Goal: Task Accomplishment & Management: Complete application form

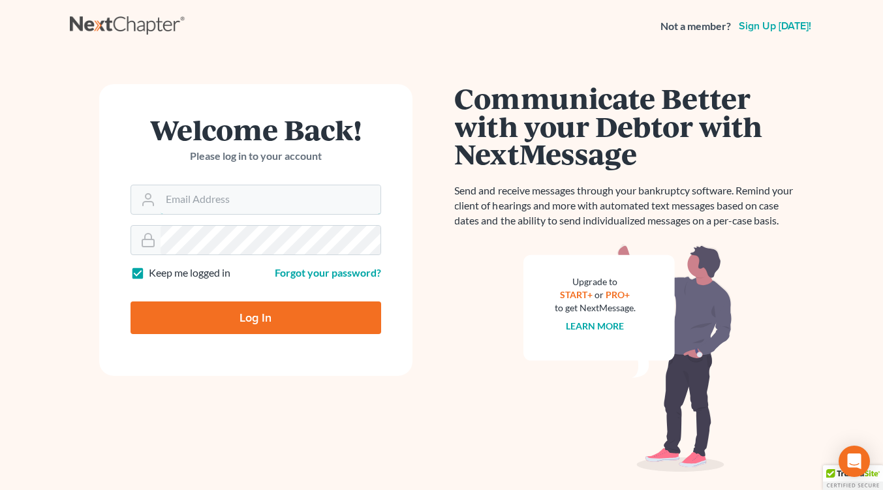
type input "[EMAIL_ADDRESS][DOMAIN_NAME]"
click at [228, 321] on input "Log In" at bounding box center [256, 318] width 251 height 33
type input "Thinking..."
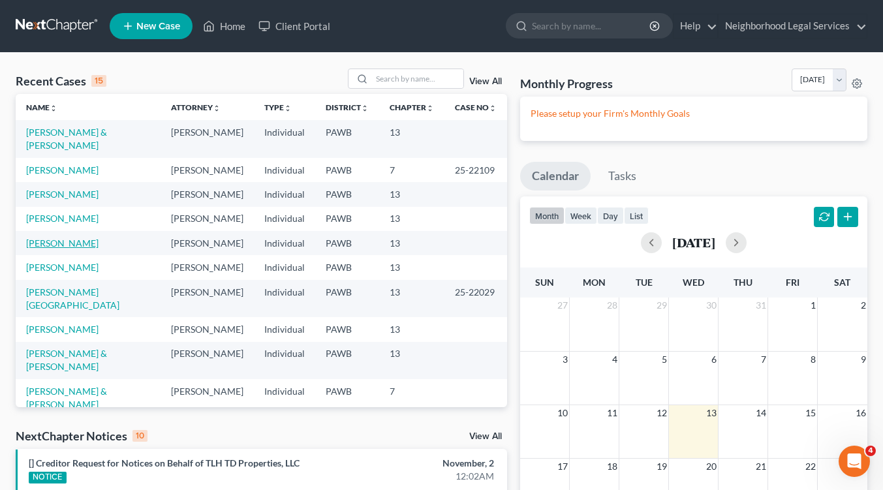
click at [56, 243] on link "[PERSON_NAME]" at bounding box center [62, 243] width 72 height 11
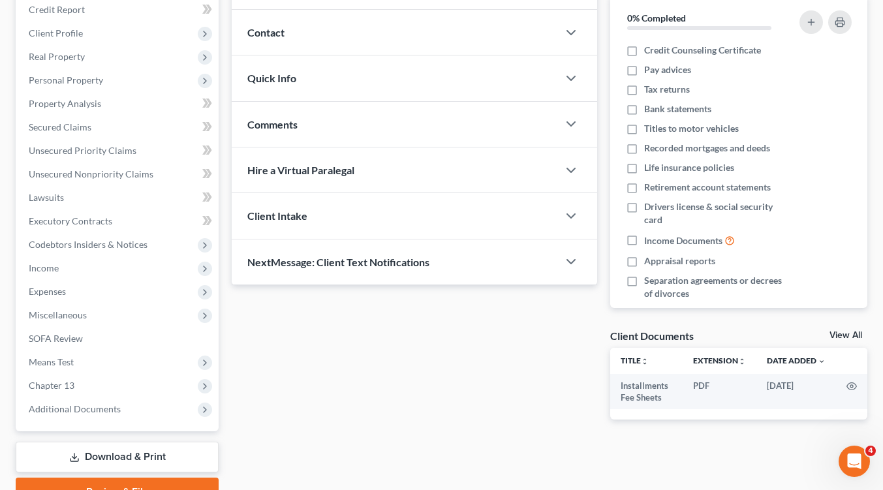
scroll to position [168, 0]
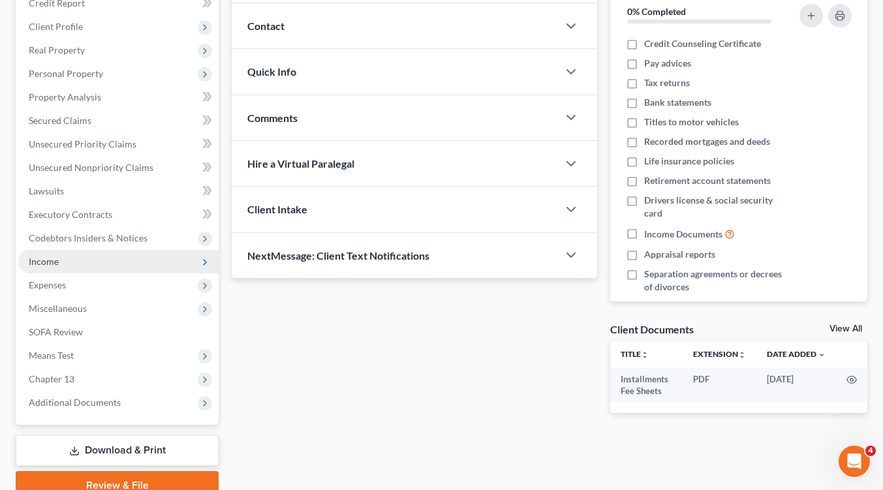
click at [185, 260] on span "Income" at bounding box center [118, 261] width 200 height 23
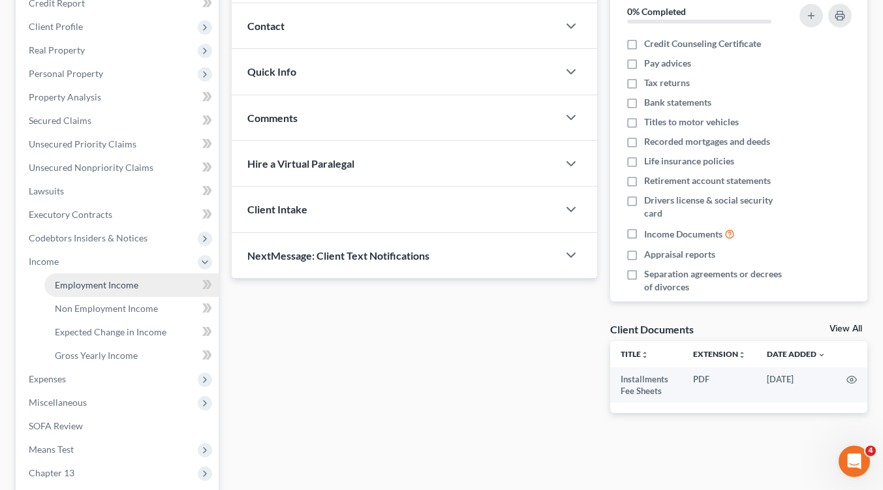
click at [167, 285] on link "Employment Income" at bounding box center [131, 284] width 174 height 23
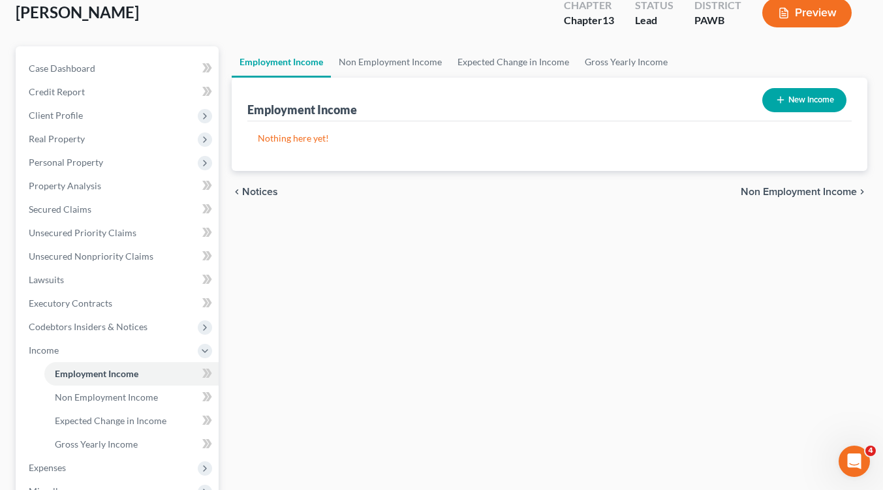
scroll to position [95, 0]
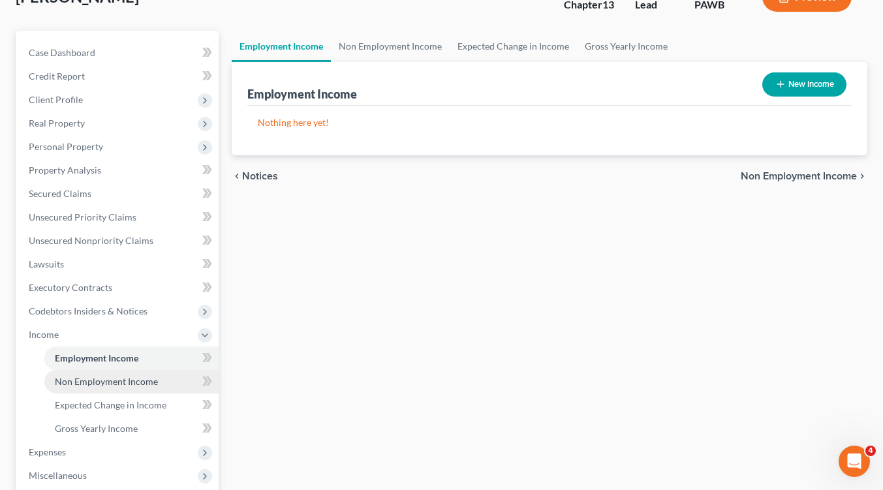
click at [170, 385] on link "Non Employment Income" at bounding box center [131, 381] width 174 height 23
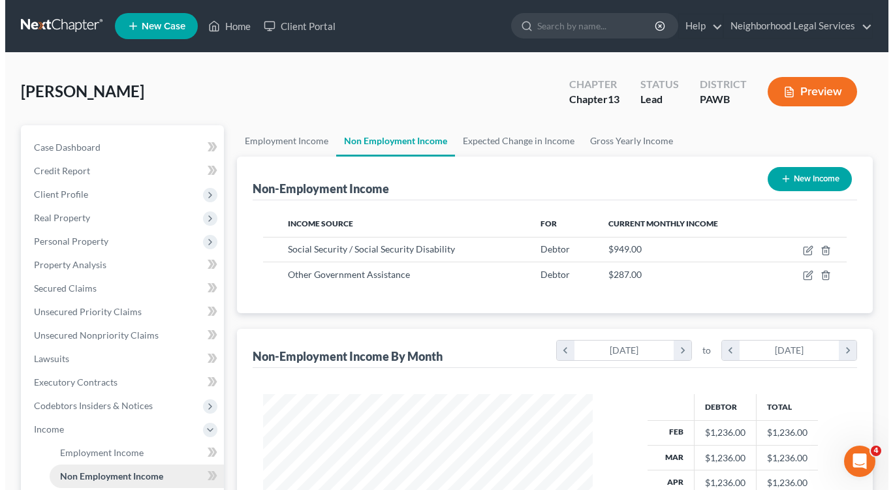
scroll to position [234, 356]
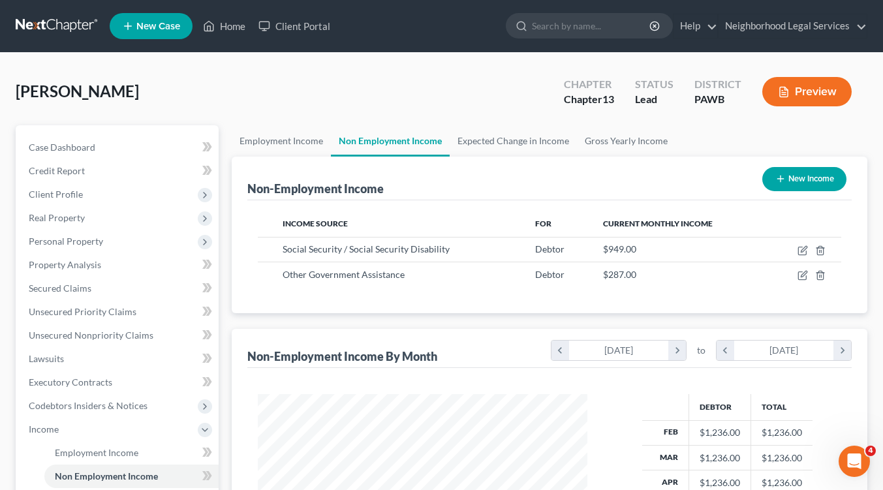
click at [809, 179] on button "New Income" at bounding box center [804, 179] width 84 height 24
select select "0"
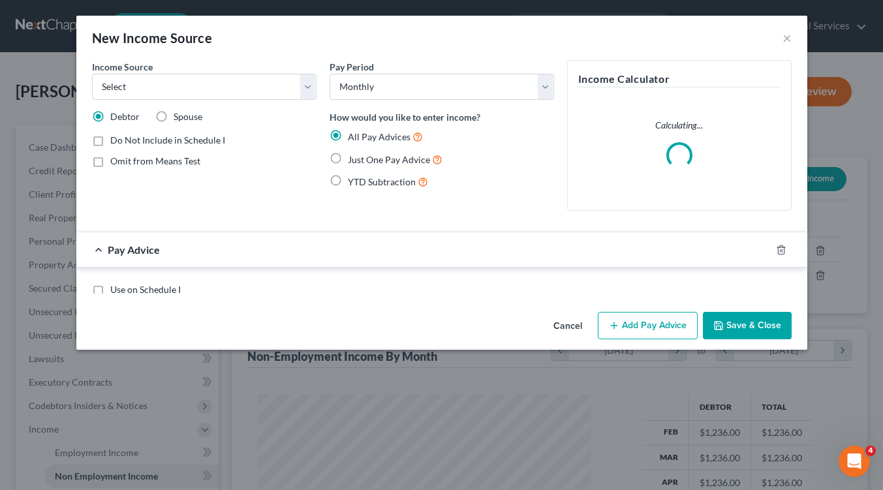
scroll to position [234, 360]
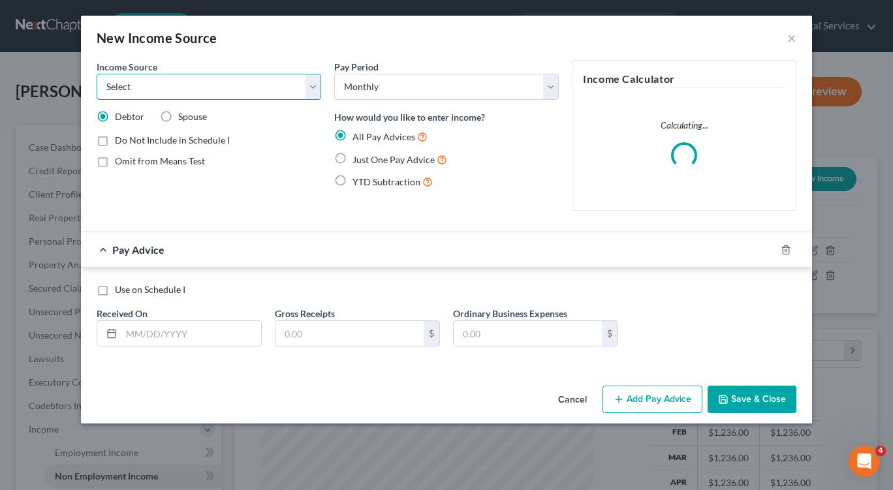
click at [313, 85] on select "Select Unemployment Disability (from employer) Pension Retirement Social Securi…" at bounding box center [209, 87] width 225 height 26
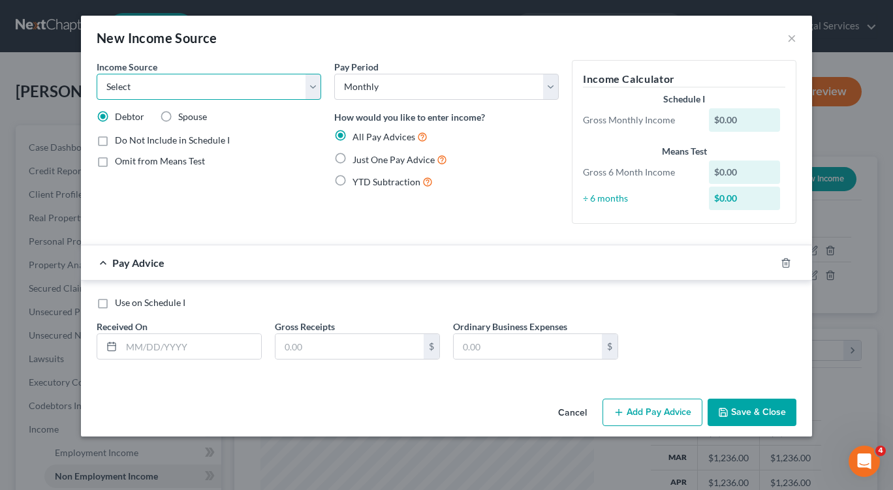
select select "5"
click at [97, 74] on select "Select Unemployment Disability (from employer) Pension Retirement Social Securi…" at bounding box center [209, 87] width 225 height 26
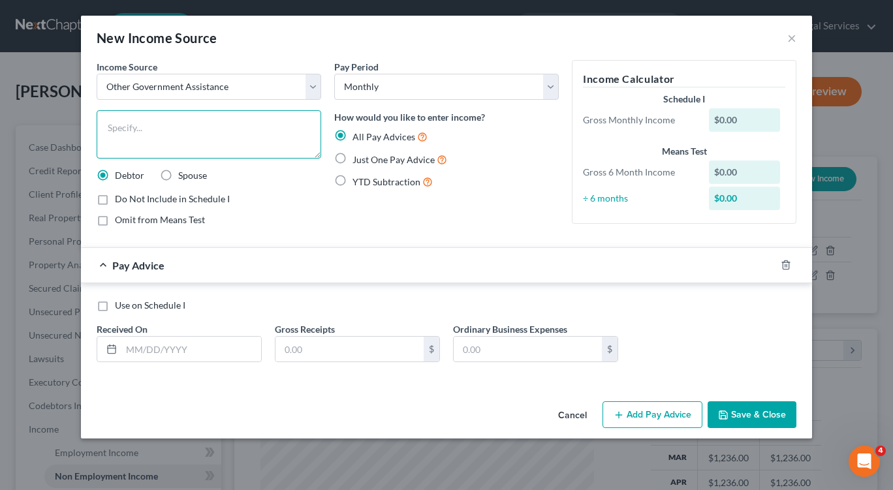
click at [139, 132] on textarea at bounding box center [209, 134] width 225 height 48
type textarea "DPW disability supplement"
click at [352, 161] on label "Just One Pay Advice" at bounding box center [399, 159] width 95 height 15
click at [358, 161] on input "Just One Pay Advice" at bounding box center [362, 156] width 8 height 8
radio input "true"
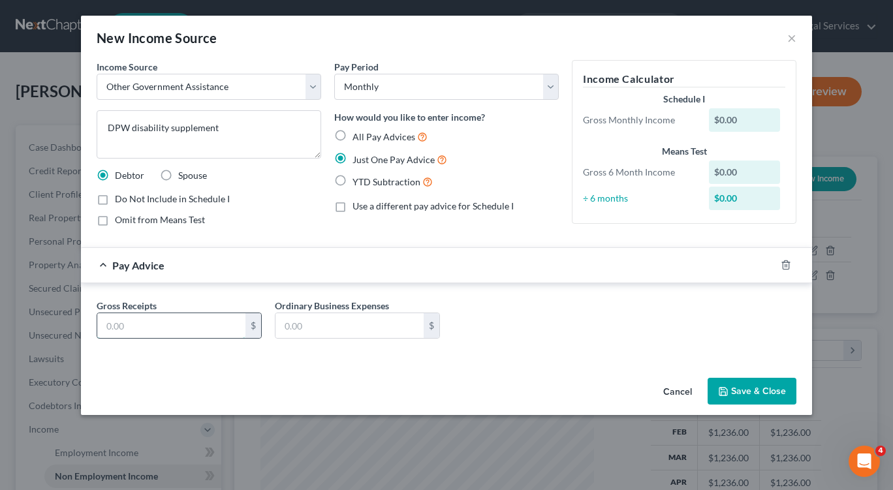
click at [150, 324] on input "text" at bounding box center [171, 325] width 148 height 25
type input "22.10"
click at [765, 399] on button "Save & Close" at bounding box center [752, 391] width 89 height 27
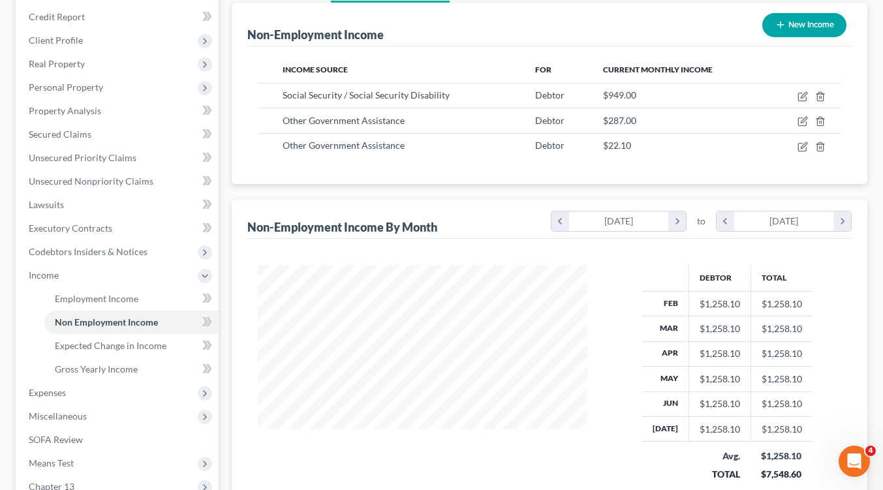
scroll to position [177, 0]
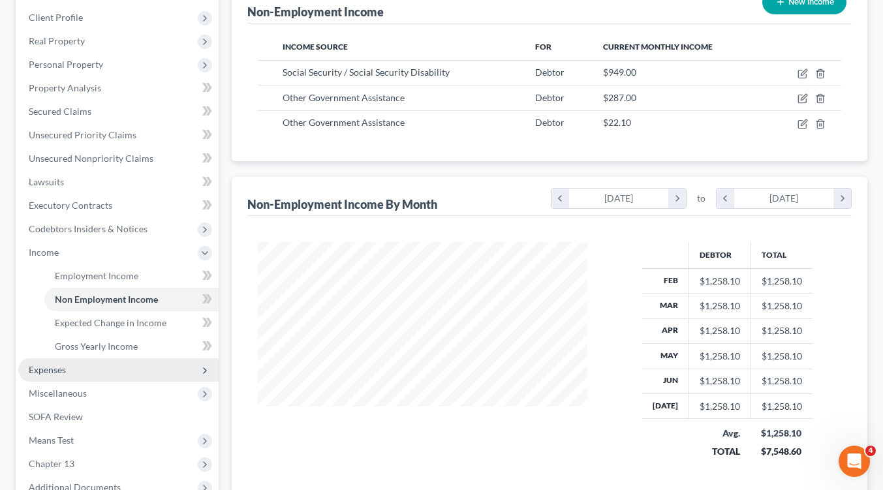
click at [91, 377] on span "Expenses" at bounding box center [118, 369] width 200 height 23
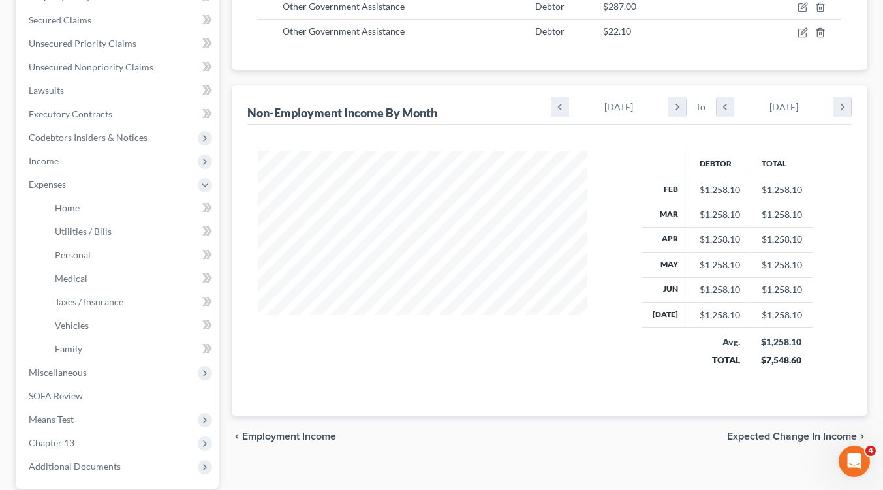
scroll to position [270, 0]
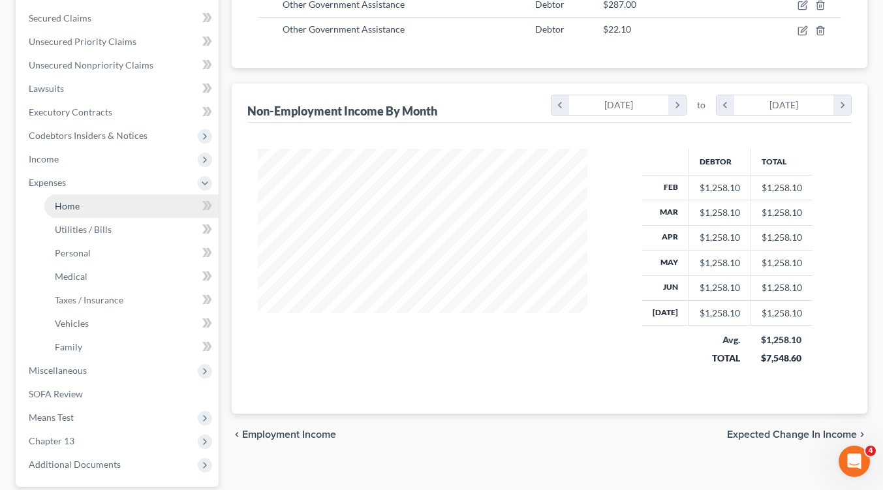
click at [99, 203] on link "Home" at bounding box center [131, 206] width 174 height 23
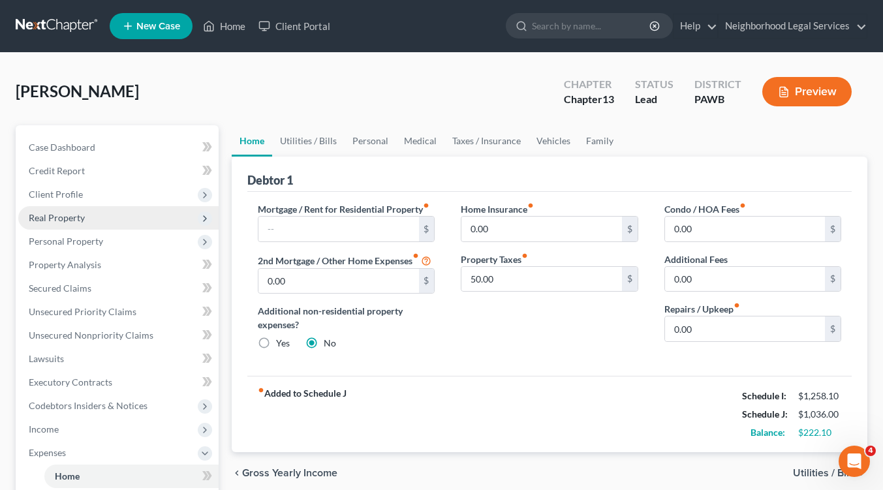
click at [92, 215] on span "Real Property" at bounding box center [118, 217] width 200 height 23
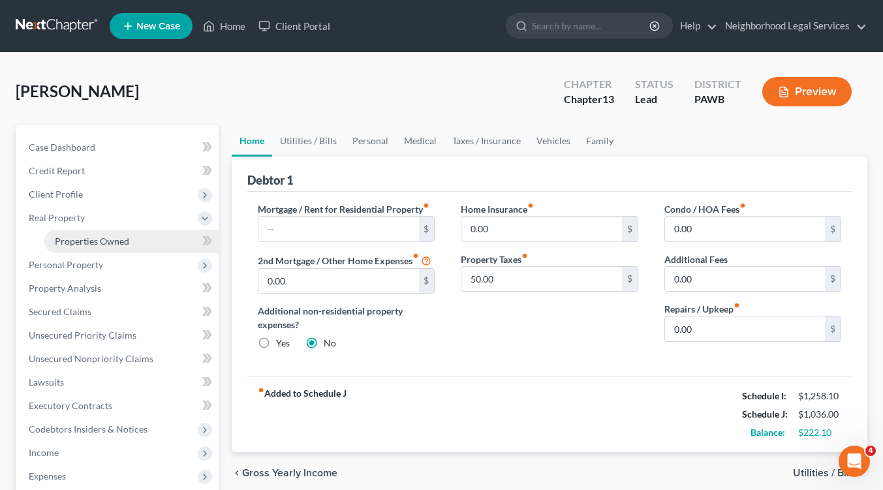
click at [95, 245] on span "Properties Owned" at bounding box center [92, 241] width 74 height 11
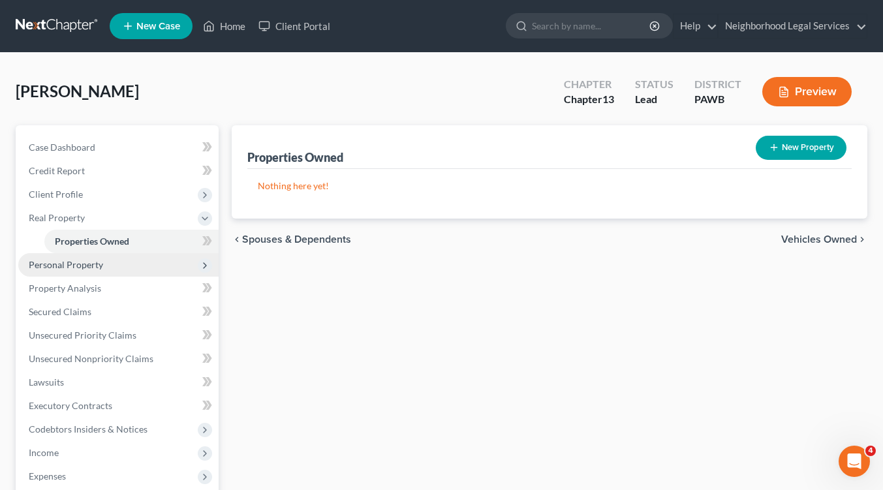
click at [74, 264] on span "Personal Property" at bounding box center [66, 264] width 74 height 11
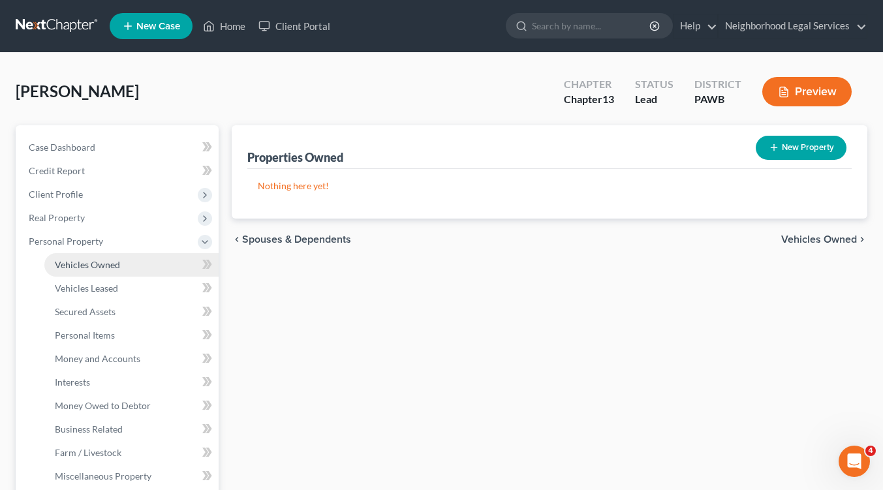
click at [86, 266] on span "Vehicles Owned" at bounding box center [87, 264] width 65 height 11
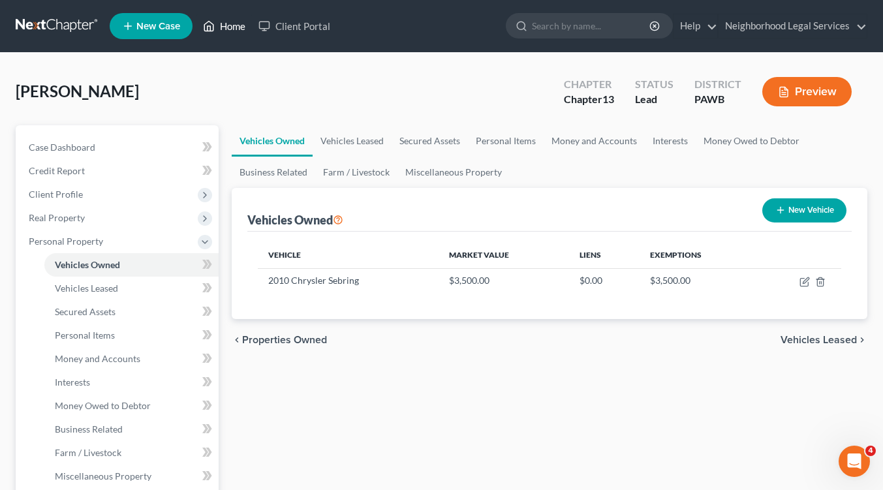
click at [237, 22] on link "Home" at bounding box center [223, 25] width 55 height 23
